Goal: Find specific page/section: Find specific page/section

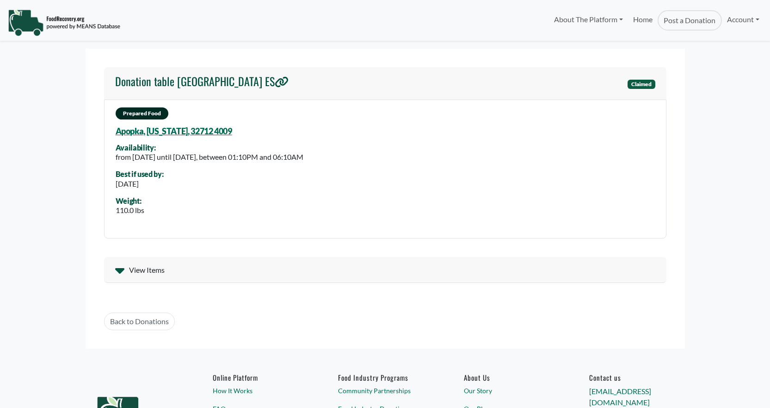
select select "Language Translate Widget"
click at [737, 17] on link "Account" at bounding box center [743, 19] width 43 height 19
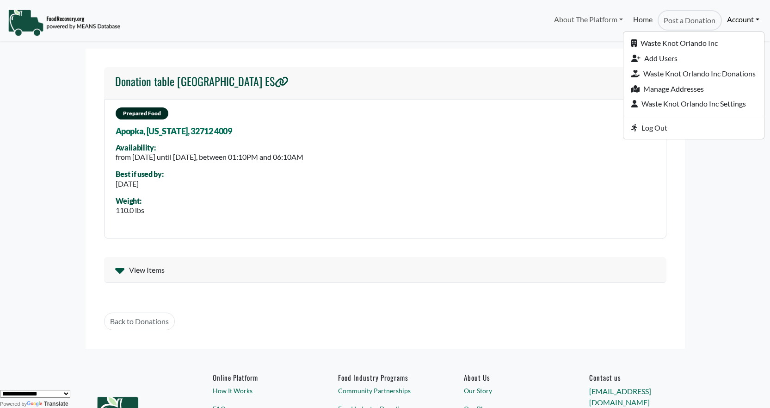
click at [634, 22] on link "Home" at bounding box center [643, 20] width 30 height 20
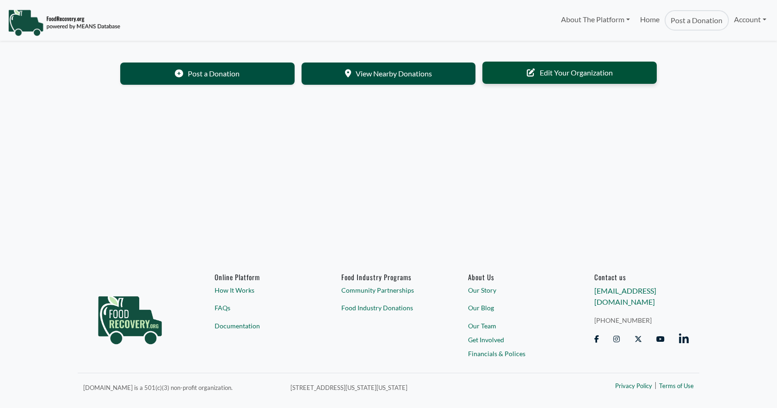
select select "Language Translate Widget"
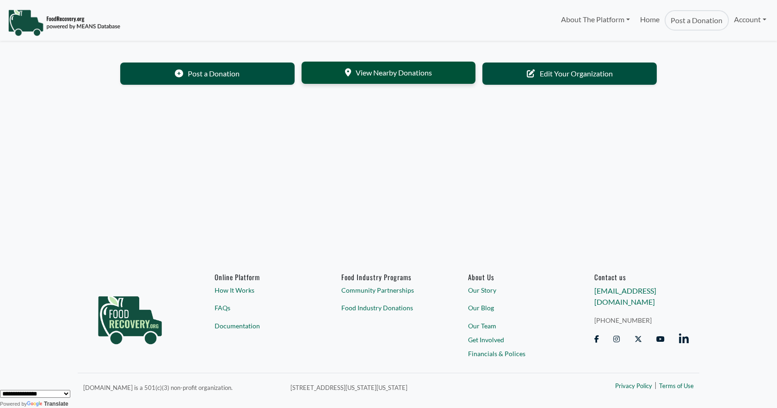
click at [431, 68] on link "View Nearby Donations" at bounding box center [389, 73] width 174 height 22
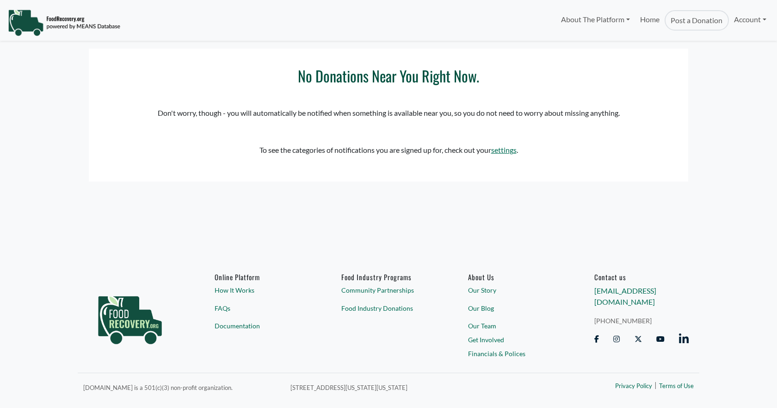
select select "Language Translate Widget"
click at [507, 142] on div "No Donations Near You Right Now. Don't worry, though - you will automatically b…" at bounding box center [389, 115] width 600 height 133
click at [511, 149] on link "settings" at bounding box center [503, 149] width 25 height 9
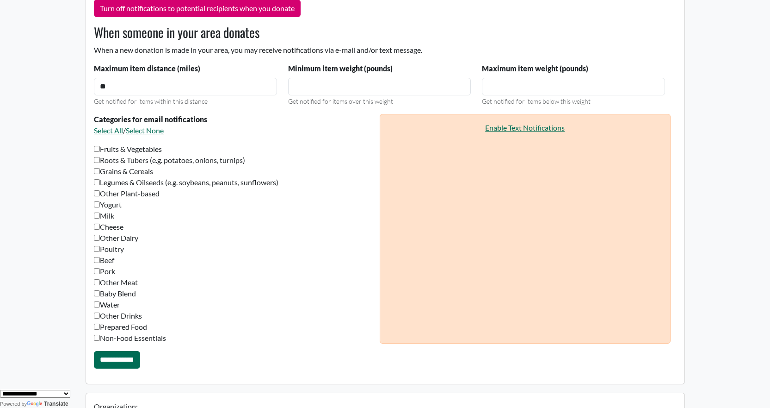
scroll to position [415, 0]
